Goal: Transaction & Acquisition: Download file/media

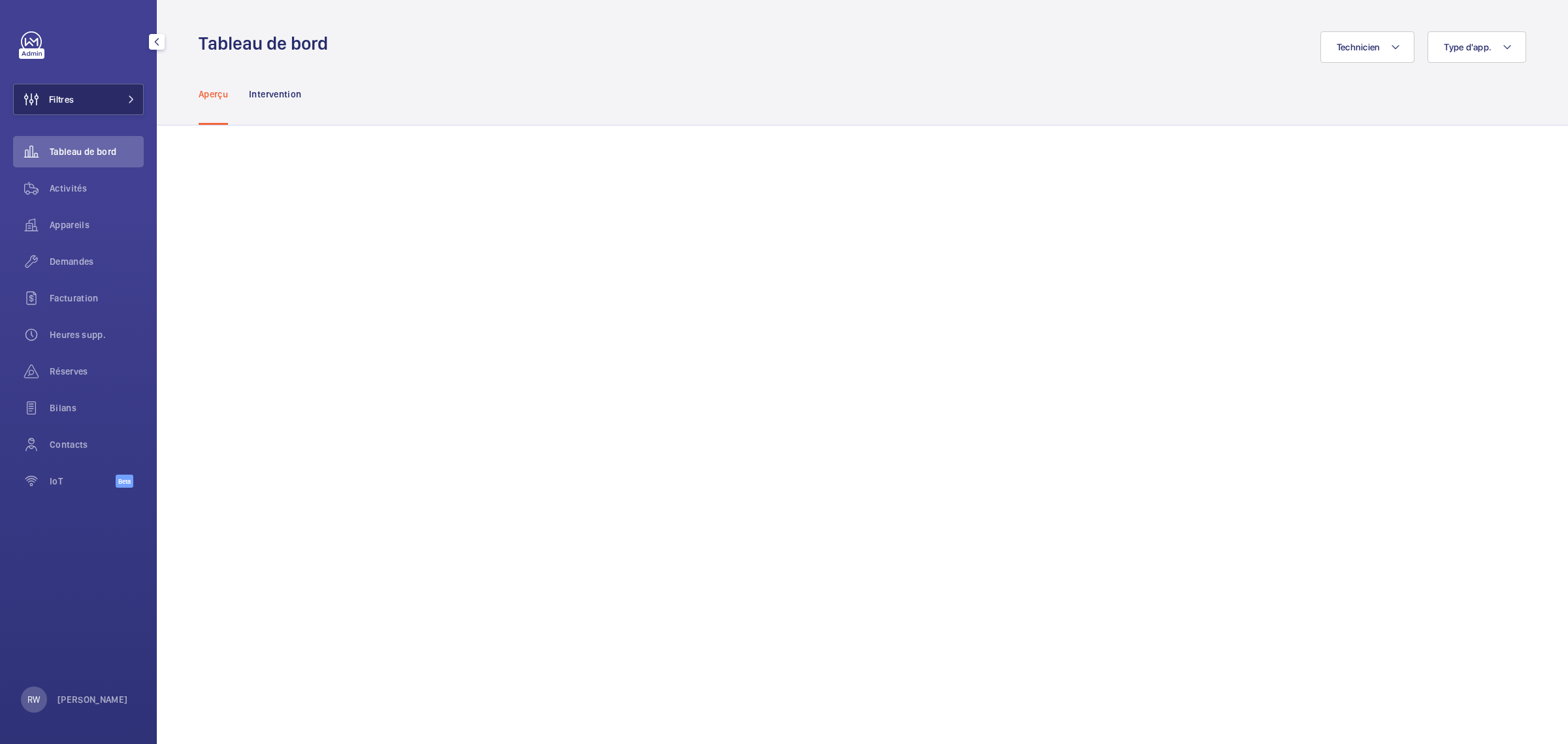
click at [87, 99] on button "Filtres" at bounding box center [78, 99] width 131 height 31
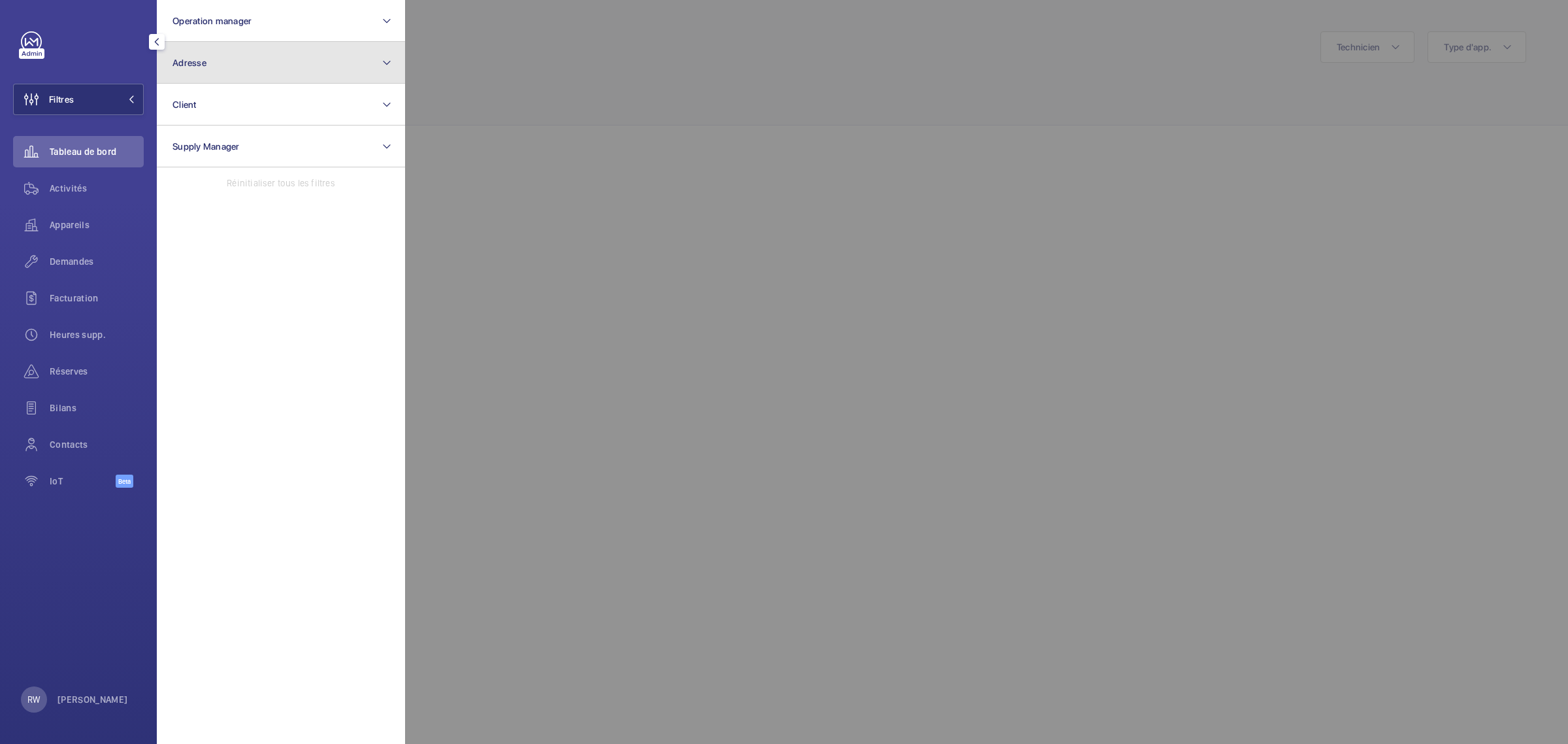
click at [236, 62] on button "Adresse" at bounding box center [281, 62] width 248 height 42
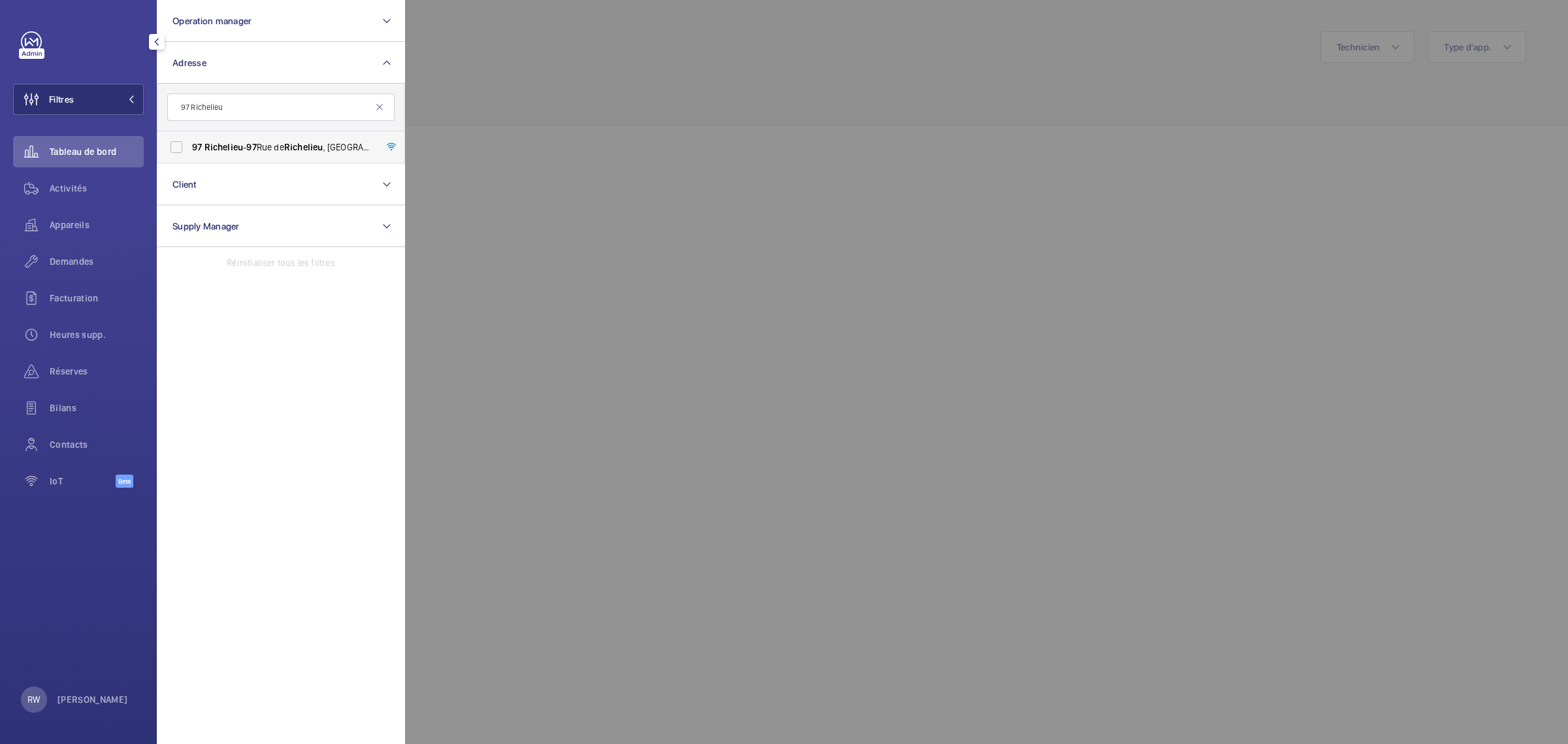
type input "97 Richelieu"
click at [177, 148] on label "97 Richelieu - [STREET_ADDRESS]" at bounding box center [271, 147] width 227 height 31
click at [177, 148] on input "97 Richelieu - [STREET_ADDRESS]" at bounding box center [176, 147] width 26 height 26
checkbox input "true"
drag, startPoint x: 612, startPoint y: 83, endPoint x: 605, endPoint y: 84, distance: 7.1
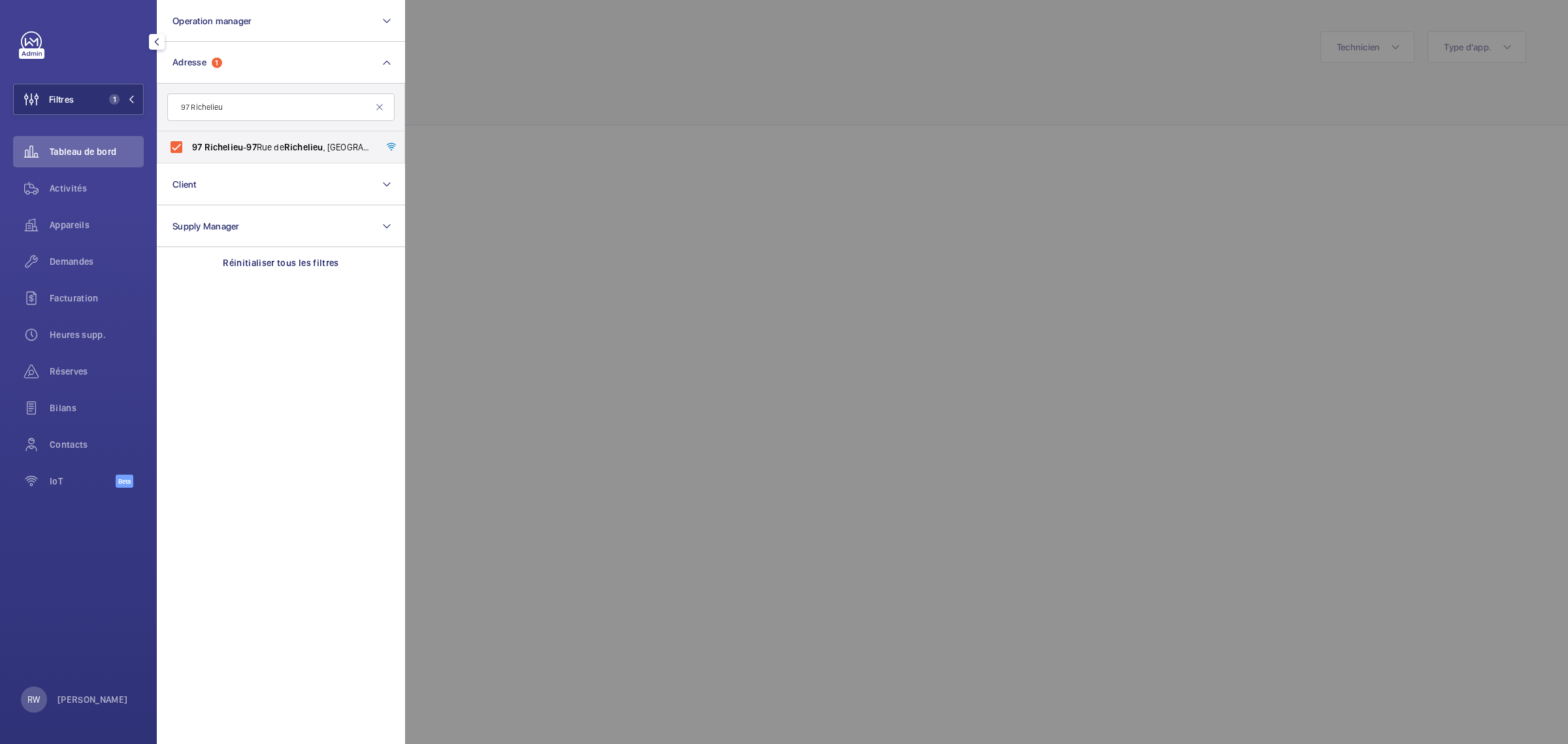
click at [612, 84] on div at bounding box center [1189, 372] width 1568 height 744
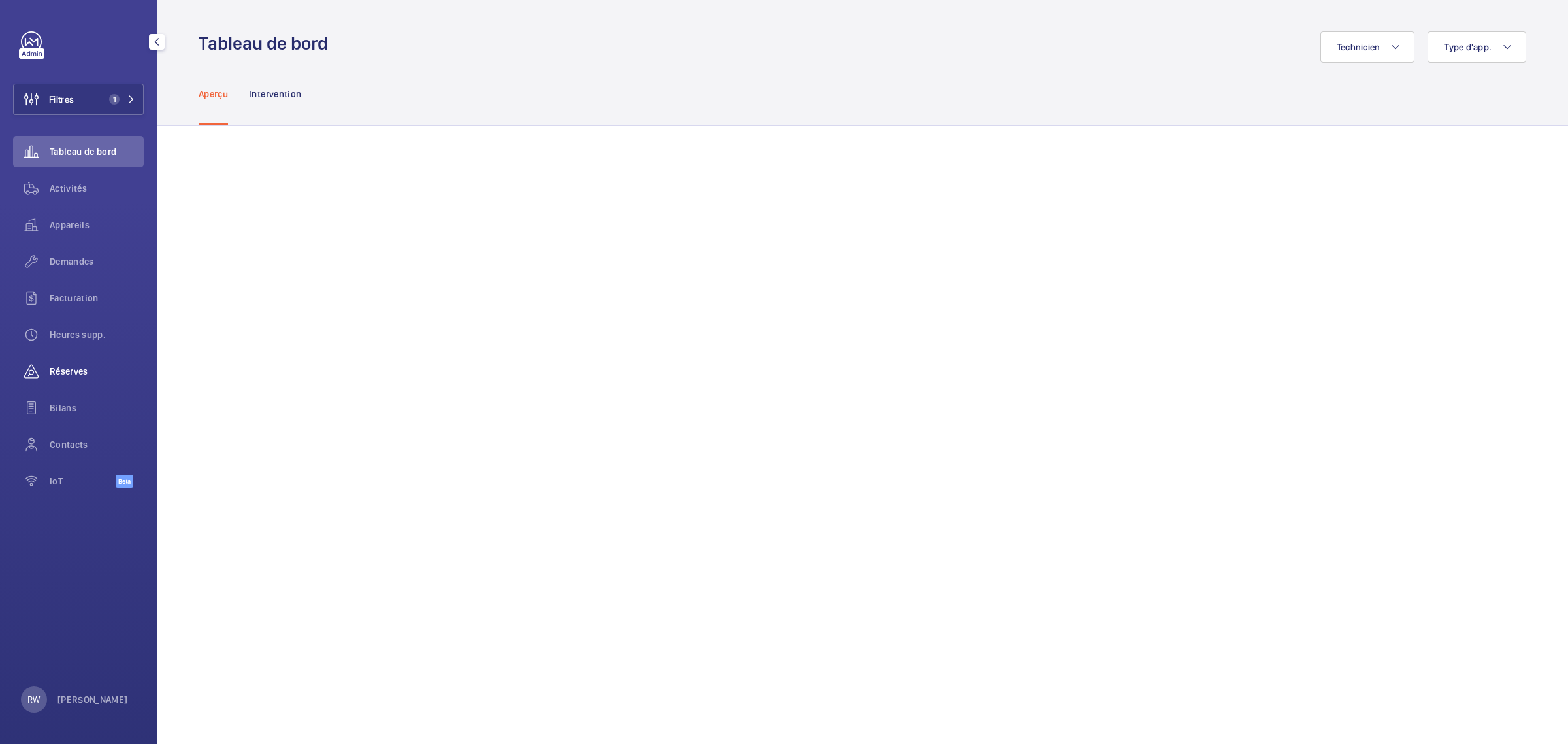
click at [73, 371] on span "Réserves" at bounding box center [96, 371] width 94 height 13
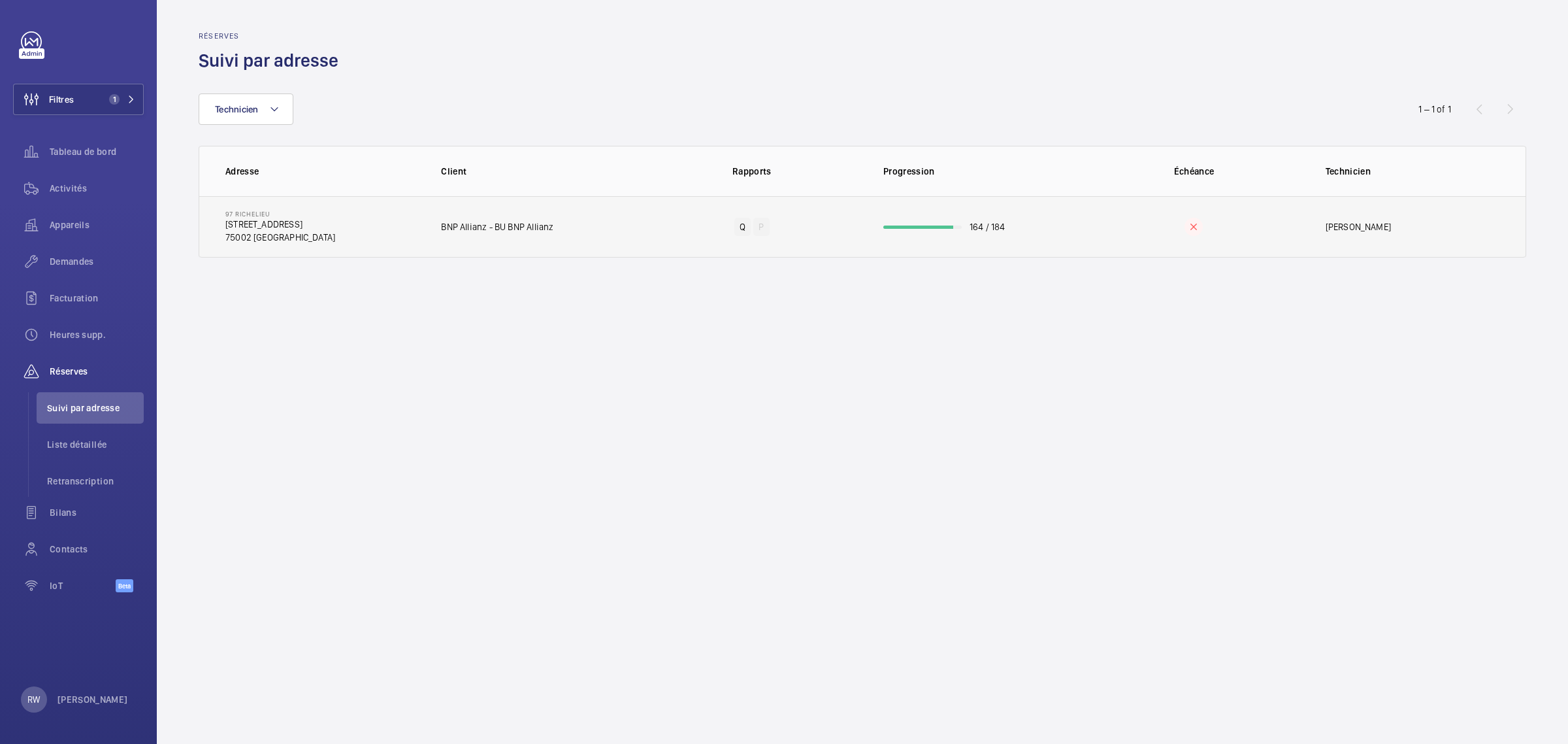
click at [1031, 230] on td "164 / 184" at bounding box center [973, 226] width 221 height 62
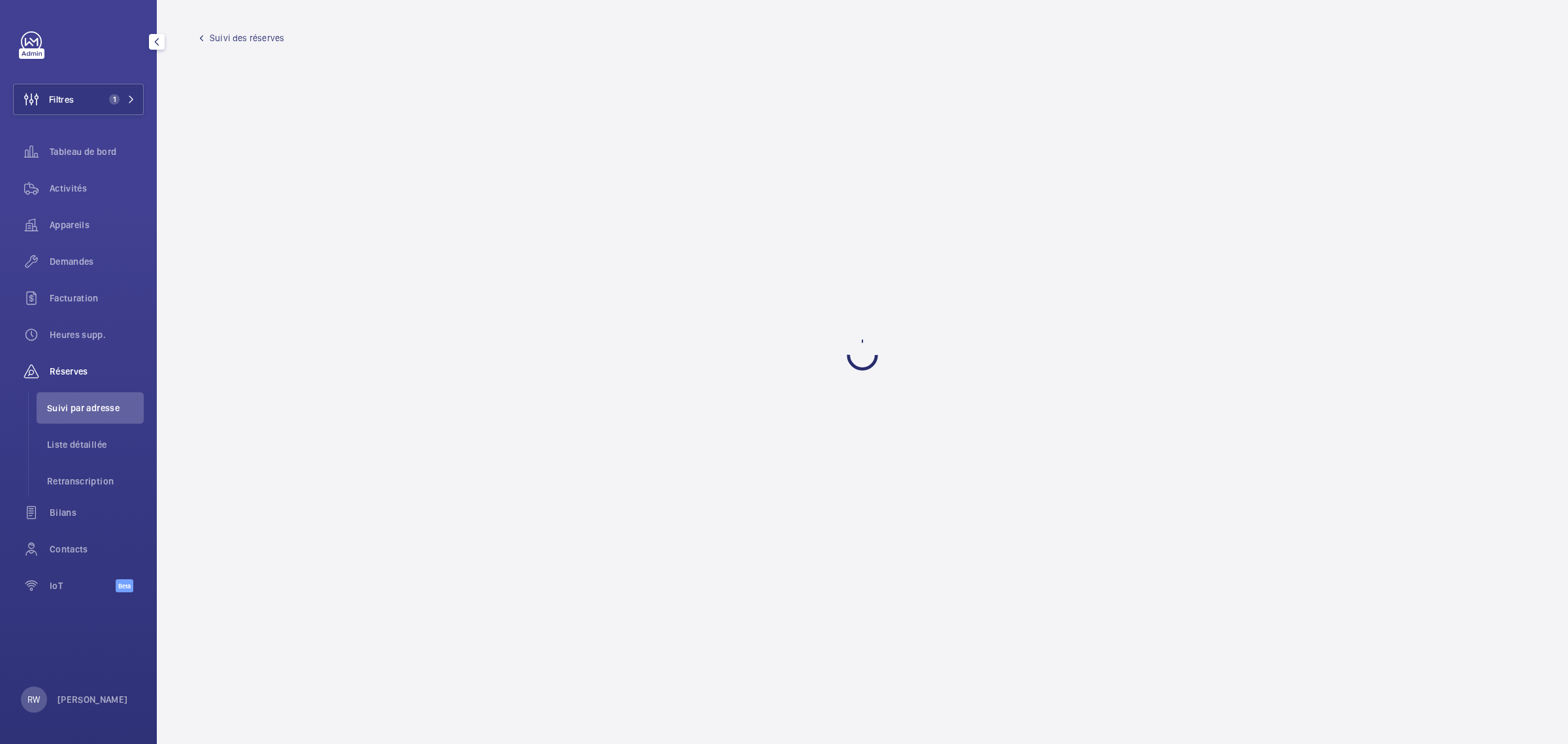
click at [103, 403] on span "Suivi par adresse" at bounding box center [95, 407] width 96 height 13
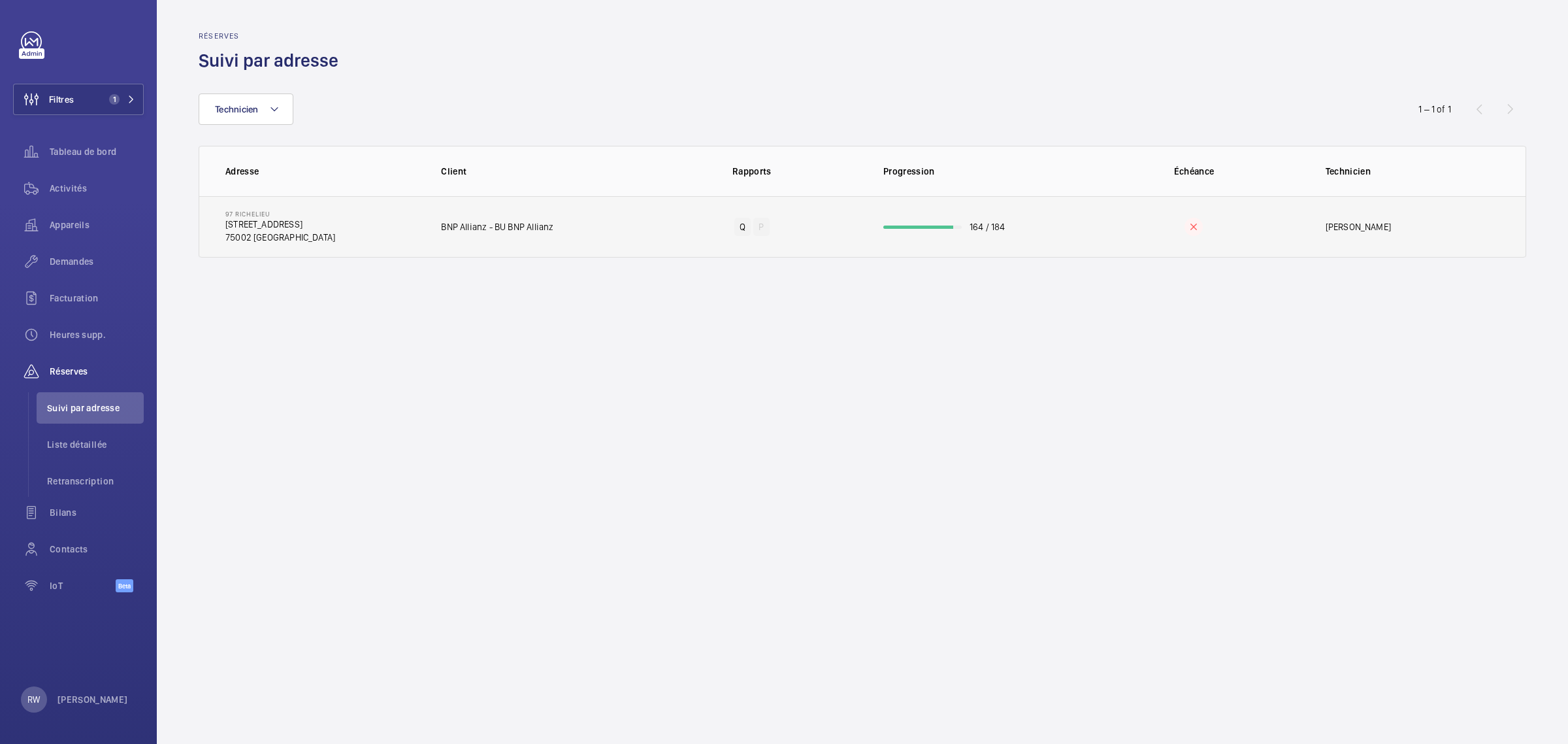
click at [932, 227] on div at bounding box center [918, 227] width 70 height 4
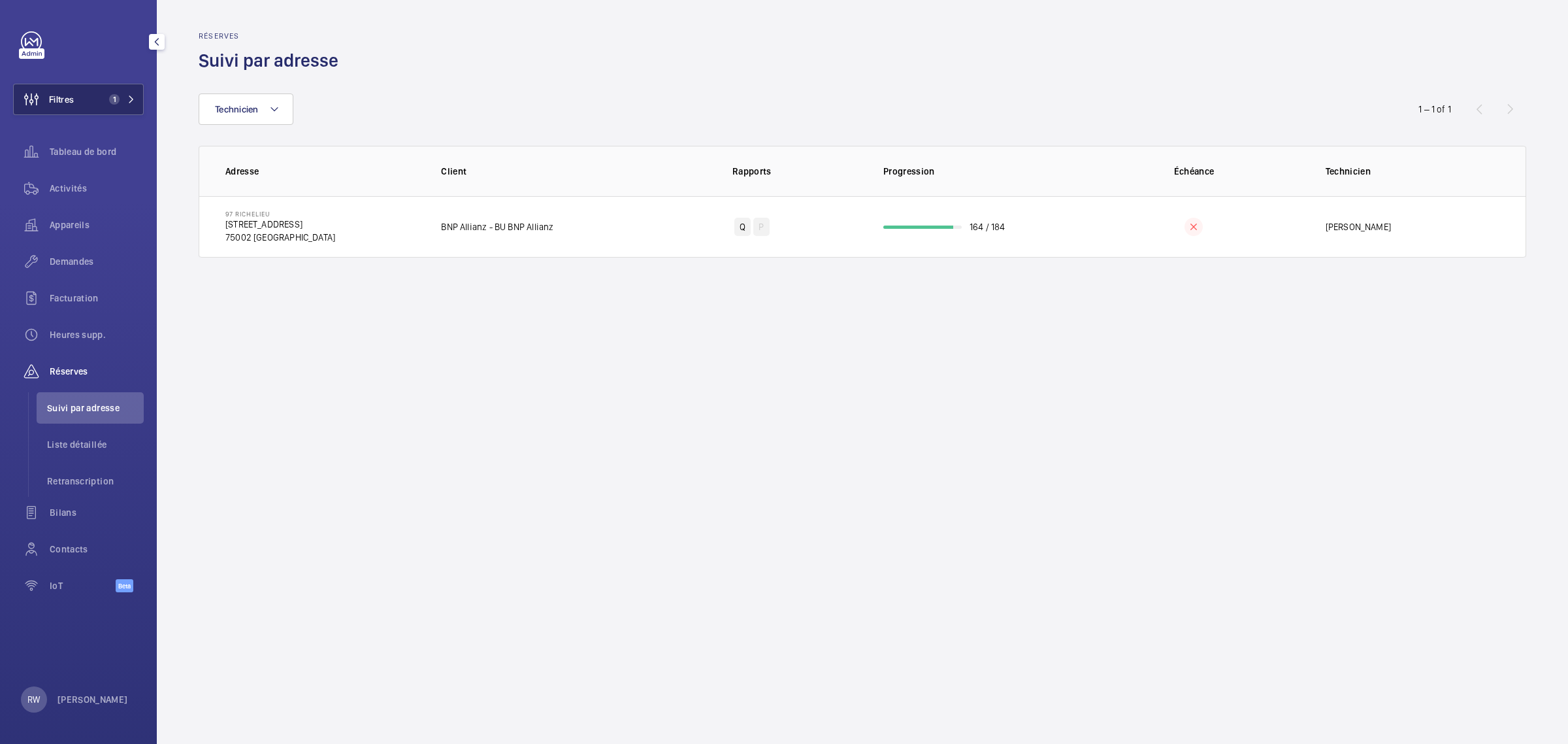
drag, startPoint x: 70, startPoint y: 93, endPoint x: 111, endPoint y: 92, distance: 41.0
click at [70, 93] on span "Filtres" at bounding box center [61, 99] width 25 height 13
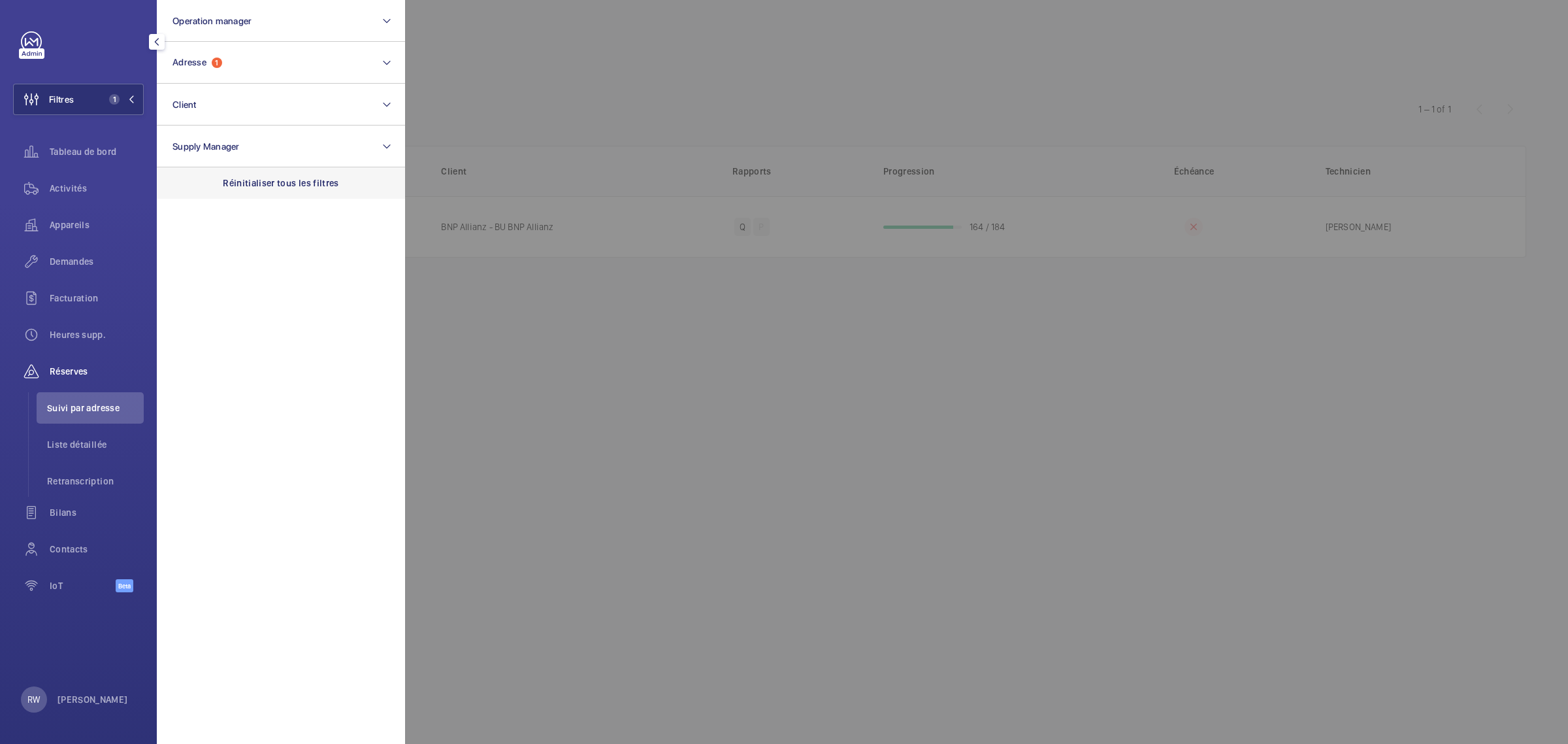
click at [248, 178] on p "Réinitialiser tous les filtres" at bounding box center [281, 183] width 116 height 13
click at [218, 70] on button "Adresse" at bounding box center [281, 62] width 248 height 42
type input "[STREET_ADDRESS]"
click at [175, 141] on label "10 Breguet - Monte fut & Monte plat - [STREET_ADDRESS]" at bounding box center [271, 147] width 227 height 31
click at [175, 141] on input "10 Breguet - Monte fut & Monte plat - [STREET_ADDRESS]" at bounding box center [176, 147] width 26 height 26
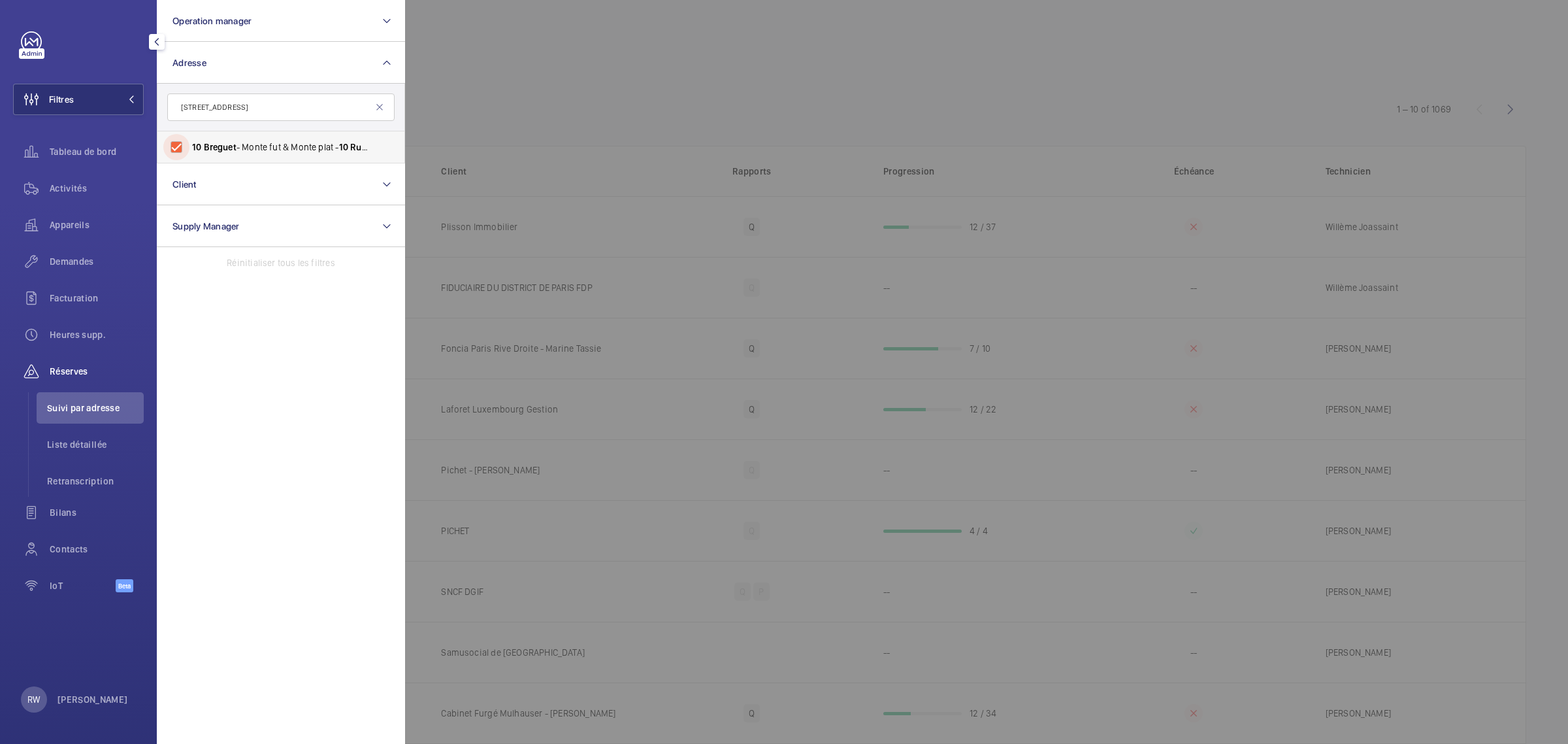
checkbox input "true"
click at [560, 92] on div at bounding box center [1189, 372] width 1568 height 744
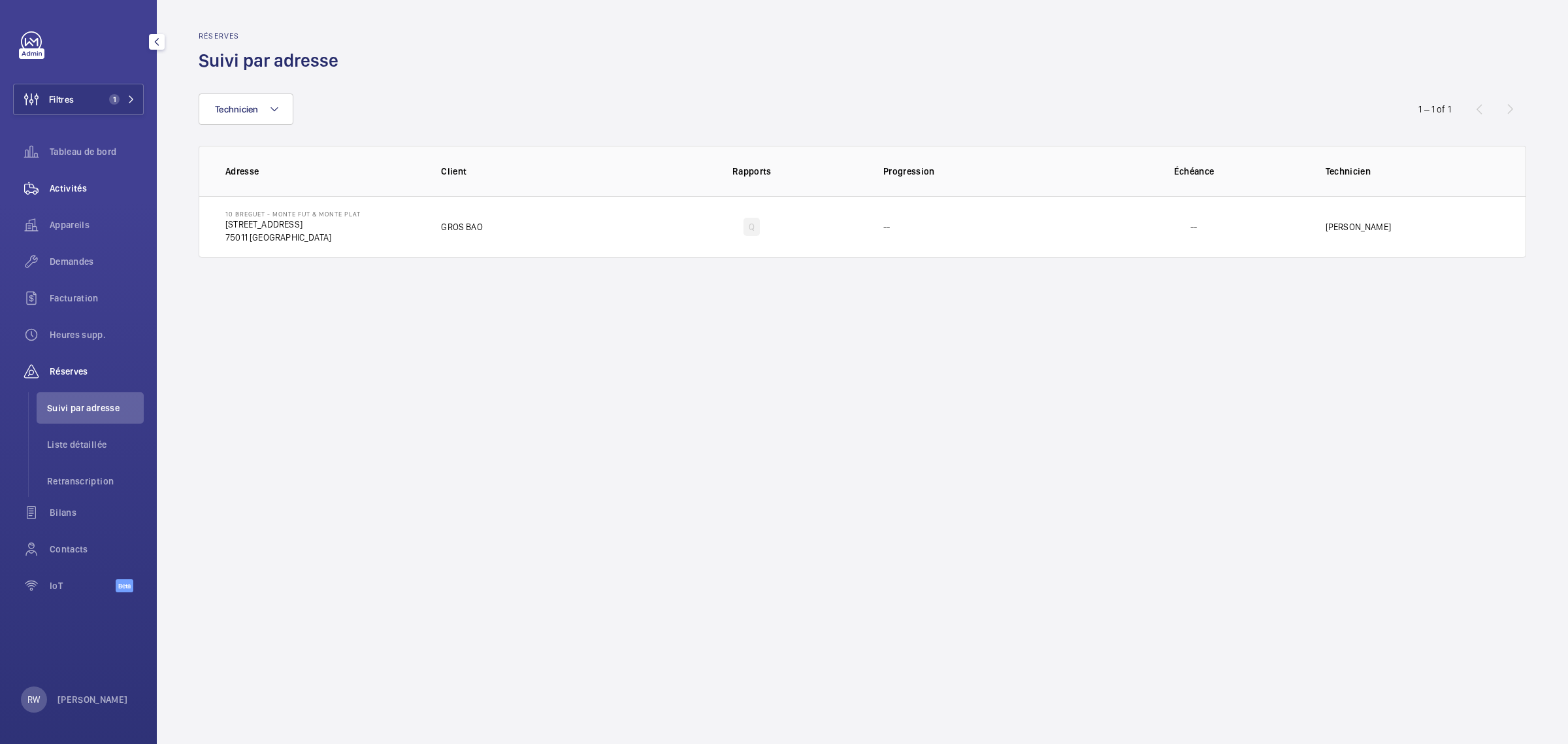
click at [66, 187] on span "Activités" at bounding box center [96, 188] width 94 height 13
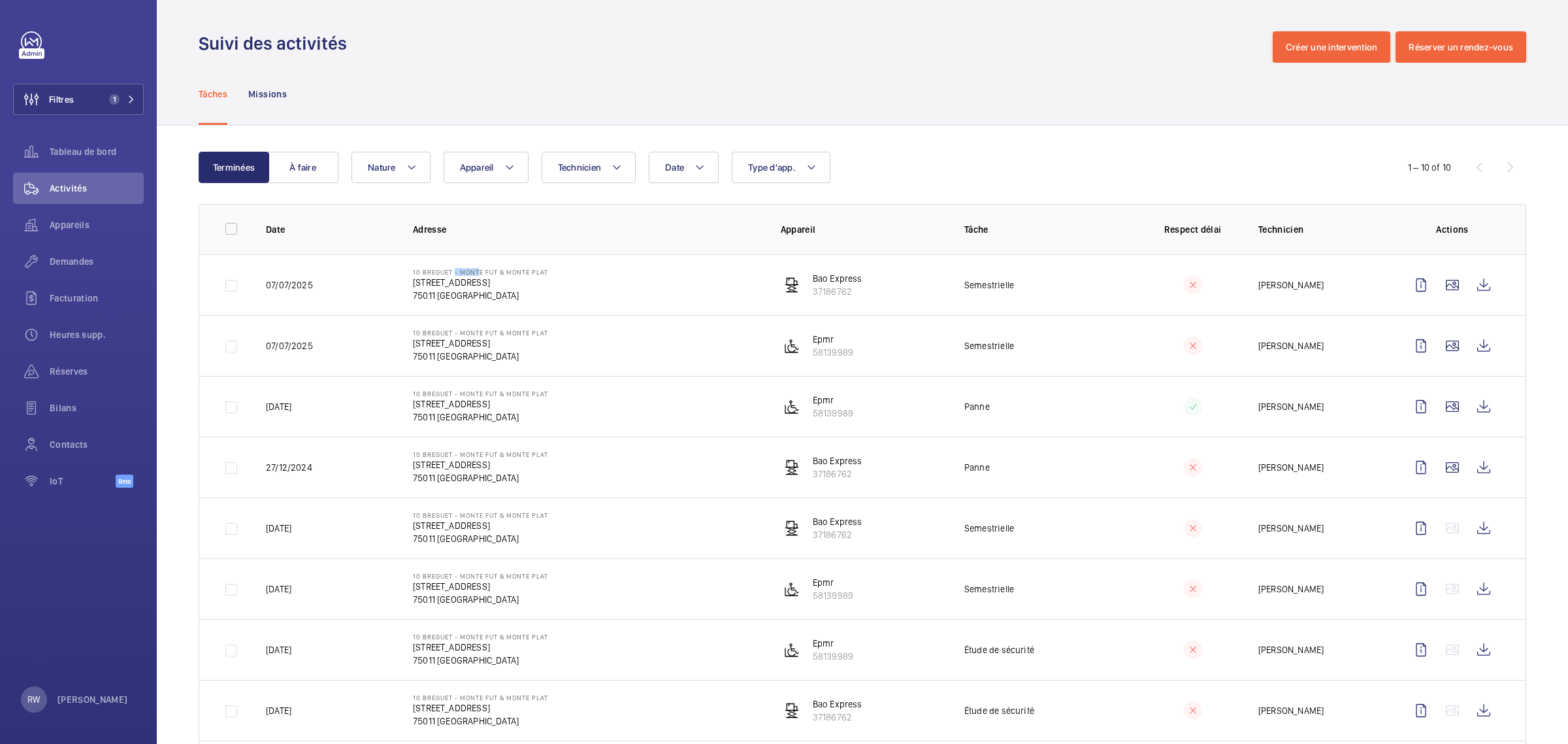
click at [426, 275] on p "10 Breguet - Monte fut & Monte plat" at bounding box center [480, 272] width 136 height 8
click at [282, 294] on td "07/07/2025" at bounding box center [318, 285] width 147 height 61
click at [1471, 283] on wm-front-icon-button at bounding box center [1484, 285] width 31 height 31
click at [1474, 346] on wm-front-icon-button at bounding box center [1484, 346] width 31 height 31
click at [1474, 407] on wm-front-icon-button at bounding box center [1484, 407] width 31 height 31
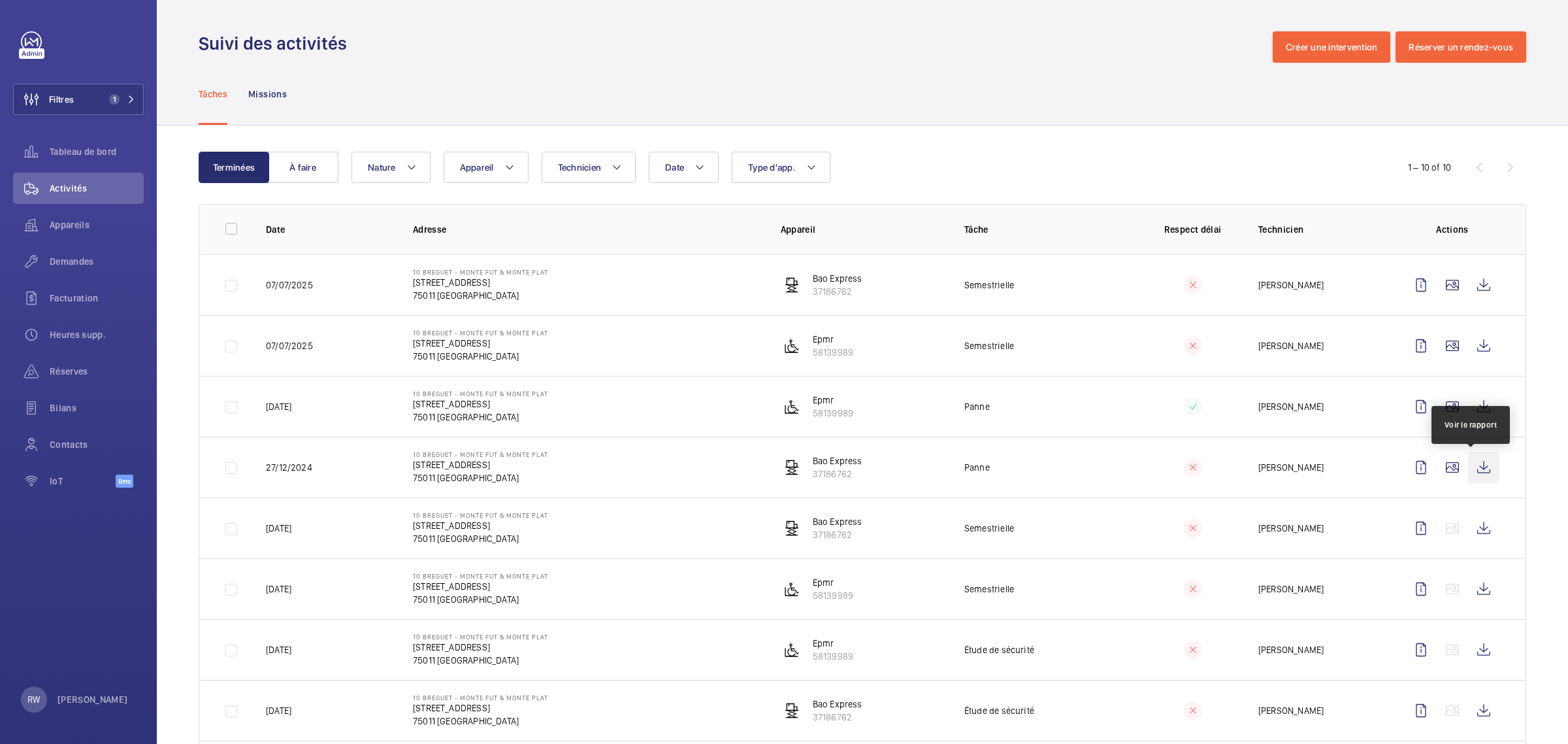
click at [1471, 467] on wm-front-icon-button at bounding box center [1484, 467] width 31 height 31
click at [1472, 530] on wm-front-icon-button at bounding box center [1484, 528] width 31 height 31
click at [1472, 591] on wm-front-icon-button at bounding box center [1484, 589] width 31 height 31
drag, startPoint x: 250, startPoint y: 193, endPoint x: 590, endPoint y: 85, distance: 356.7
click at [590, 85] on div "Tâches Missions" at bounding box center [862, 93] width 1327 height 62
